Goal: Information Seeking & Learning: Learn about a topic

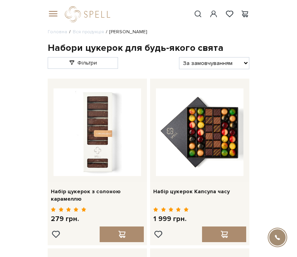
click at [51, 15] on span at bounding box center [52, 14] width 8 height 7
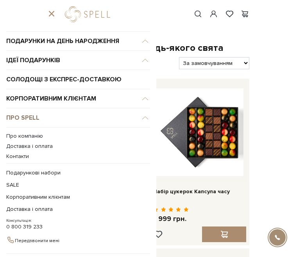
scroll to position [46, 0]
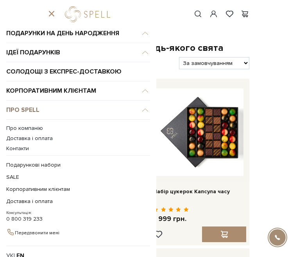
click at [23, 115] on link "Про Spell" at bounding box center [78, 109] width 144 height 19
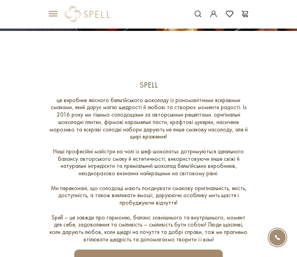
scroll to position [126, 0]
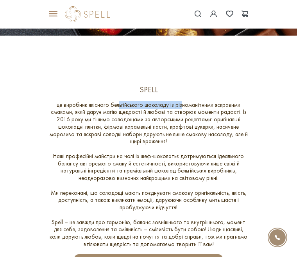
drag, startPoint x: 180, startPoint y: 105, endPoint x: 118, endPoint y: 104, distance: 62.1
click at [118, 104] on div "це виробник якісного бельгійського шоколаду із різноманітними яскравими смаками…" at bounding box center [149, 174] width 202 height 147
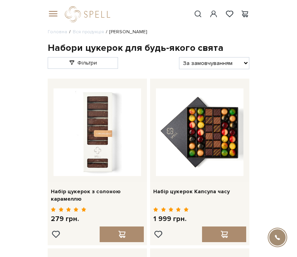
click at [52, 12] on span at bounding box center [52, 14] width 8 height 7
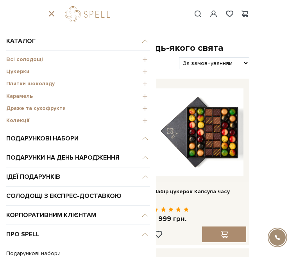
click at [144, 70] on span "Цукерки" at bounding box center [78, 71] width 144 height 7
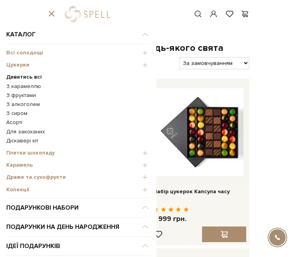
scroll to position [9, 0]
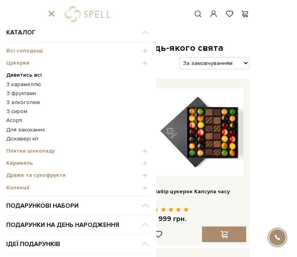
click at [28, 75] on b "Дивитись всі" at bounding box center [24, 75] width 36 height 7
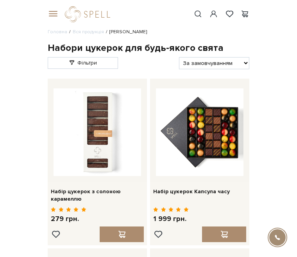
click at [76, 66] on link "Фільтри" at bounding box center [83, 63] width 70 height 12
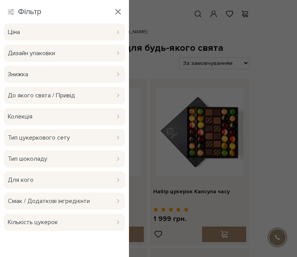
scroll to position [6, 0]
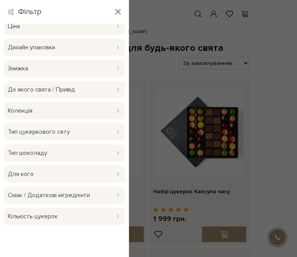
click at [115, 191] on div "Смак / Додаткові інгредієнти" at bounding box center [64, 194] width 113 height 17
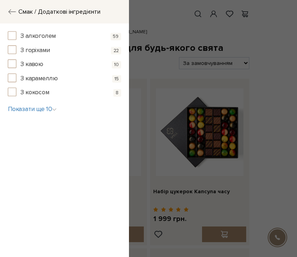
scroll to position [0, 0]
click at [12, 64] on span "button" at bounding box center [12, 63] width 9 height 9
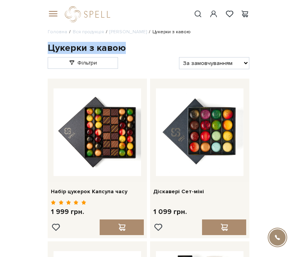
drag, startPoint x: 129, startPoint y: 44, endPoint x: 44, endPoint y: 44, distance: 84.8
click at [142, 49] on h1 "Цукерки з кавою" at bounding box center [149, 48] width 202 height 12
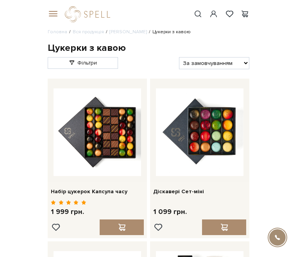
click at [50, 13] on span at bounding box center [52, 14] width 8 height 7
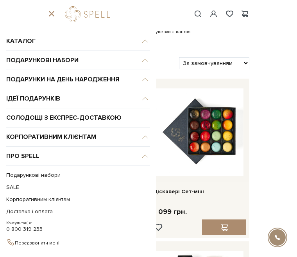
click at [177, 56] on div "Фільтри За замовчуванням За Ціною (зростання) За Ціною (зменшення) Новинки За п…" at bounding box center [148, 61] width 205 height 15
click at [50, 11] on span at bounding box center [52, 14] width 8 height 7
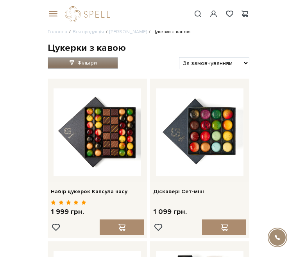
click at [79, 59] on link "Фільтри" at bounding box center [83, 63] width 70 height 12
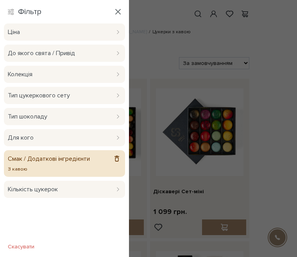
click at [103, 163] on span "Смак / Додаткові інгредієнти" at bounding box center [59, 158] width 102 height 9
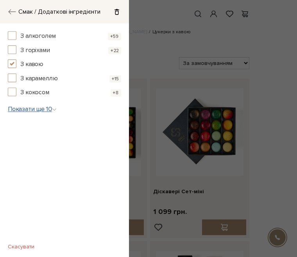
click at [53, 108] on span "Показати ще 10" at bounding box center [32, 109] width 49 height 8
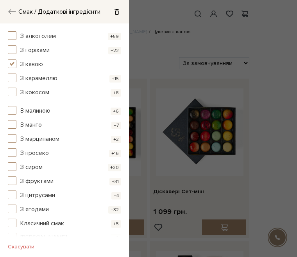
scroll to position [2, 0]
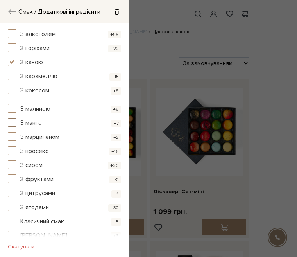
click at [9, 123] on span "button" at bounding box center [12, 122] width 9 height 9
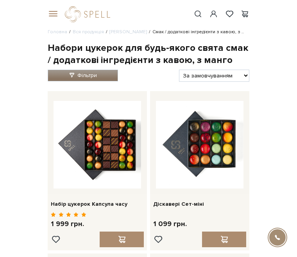
click at [71, 75] on span at bounding box center [72, 75] width 7 height 7
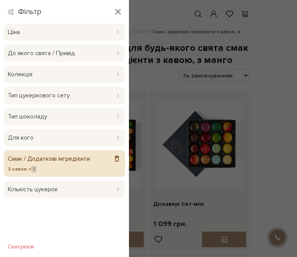
click at [87, 159] on span "Смак / Додаткові інгредієнти" at bounding box center [59, 158] width 102 height 9
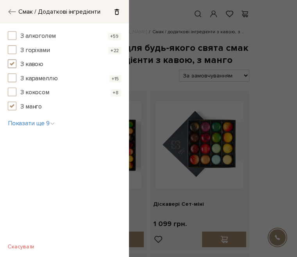
click at [14, 64] on span "button" at bounding box center [12, 63] width 9 height 9
